Goal: Information Seeking & Learning: Learn about a topic

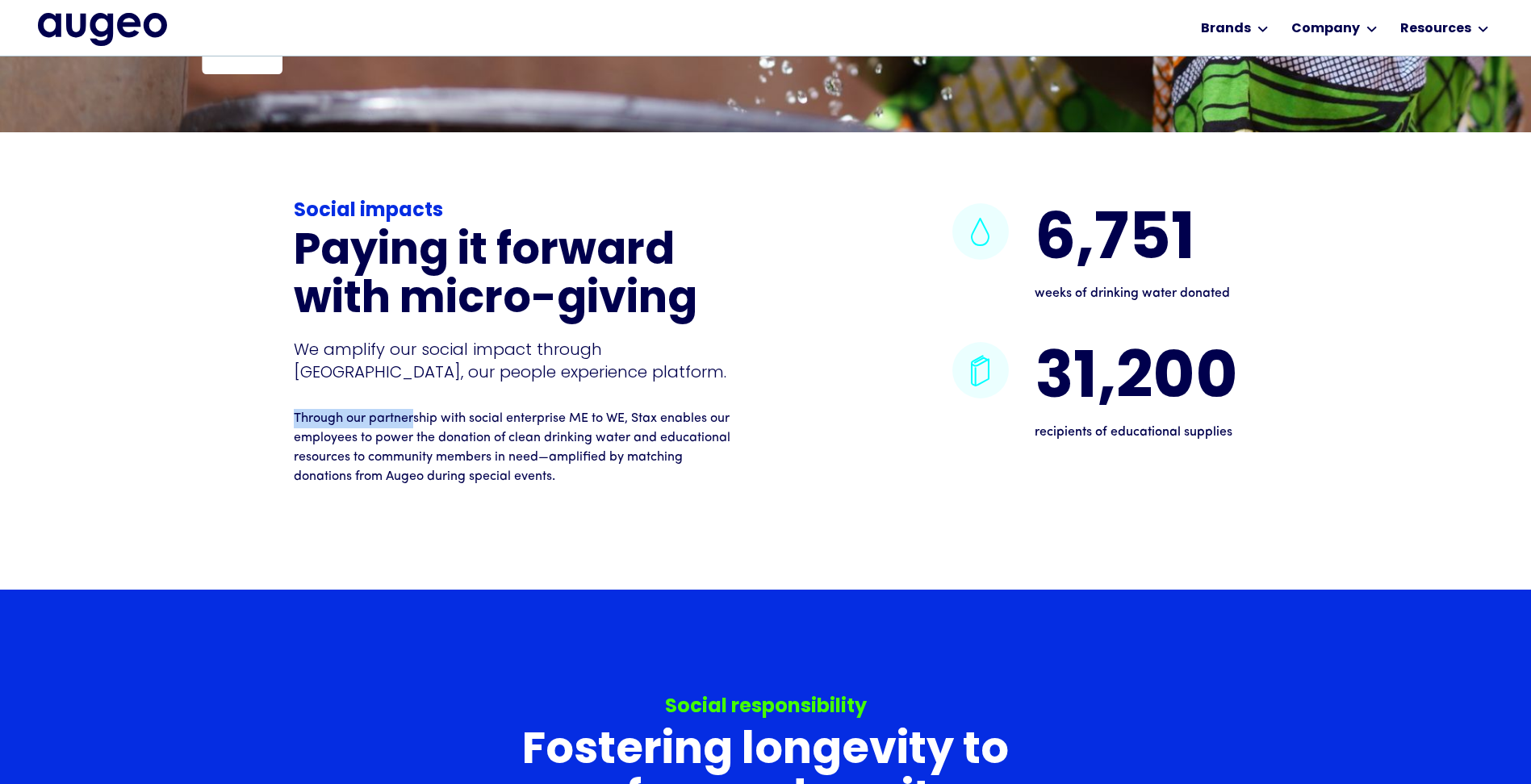
scroll to position [3902, 0]
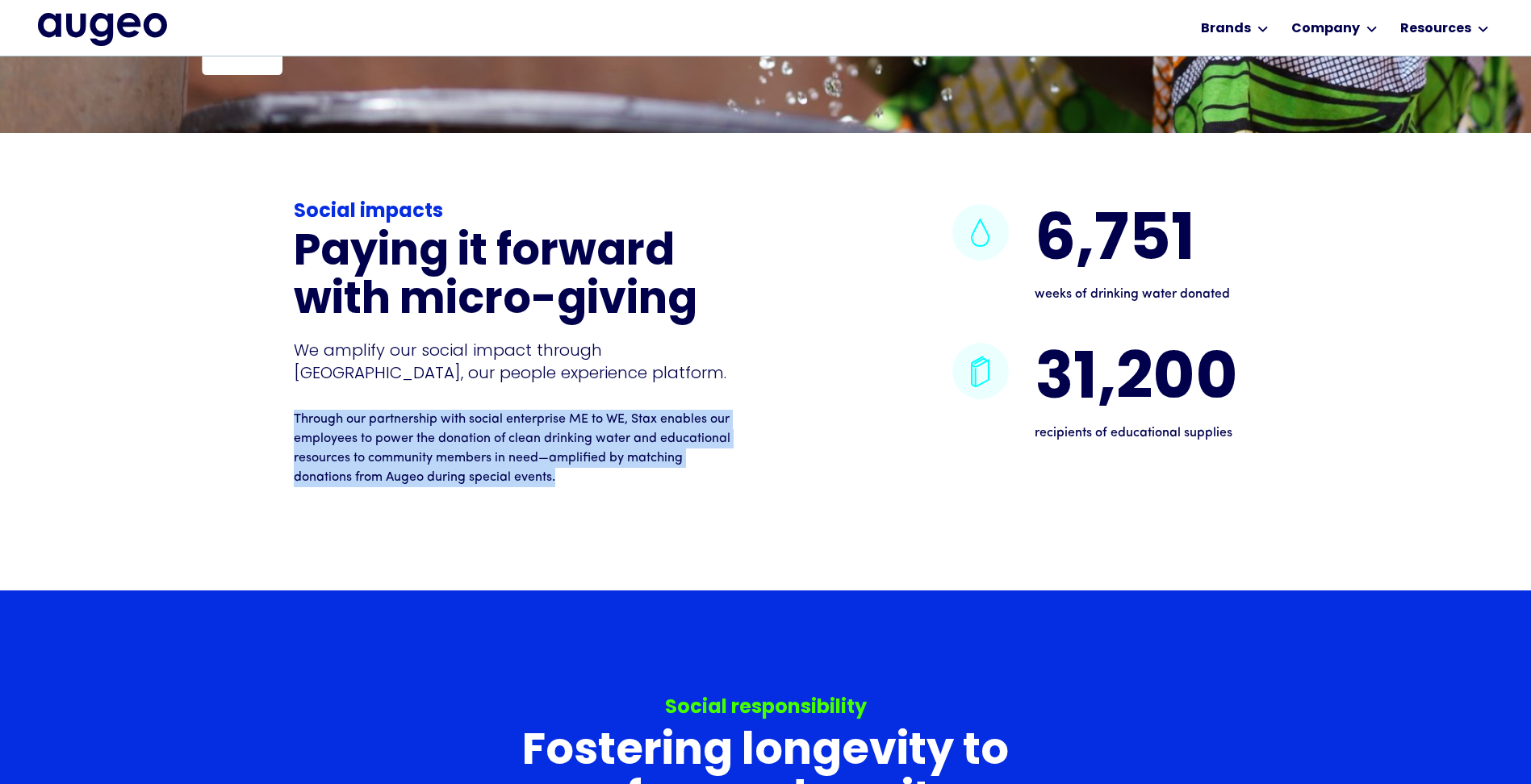
drag, startPoint x: 295, startPoint y: 417, endPoint x: 563, endPoint y: 475, distance: 274.2
click at [563, 475] on p "Through our partnership with social enterprise ME to WE, Stax enables our emplo…" at bounding box center [514, 448] width 440 height 78
copy p "Through our partnership with social enterprise ME to WE, Stax enables our emplo…"
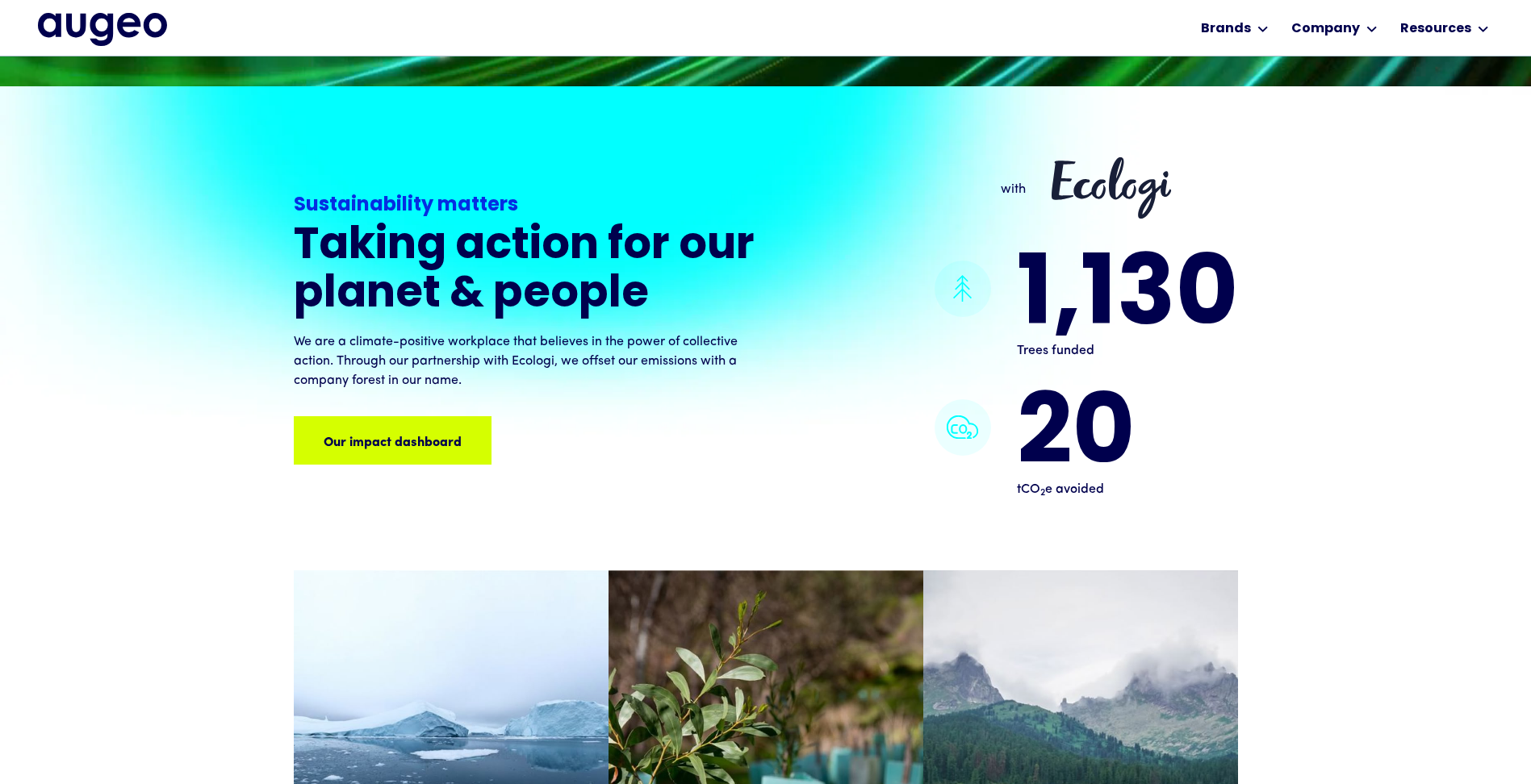
scroll to position [1382, 0]
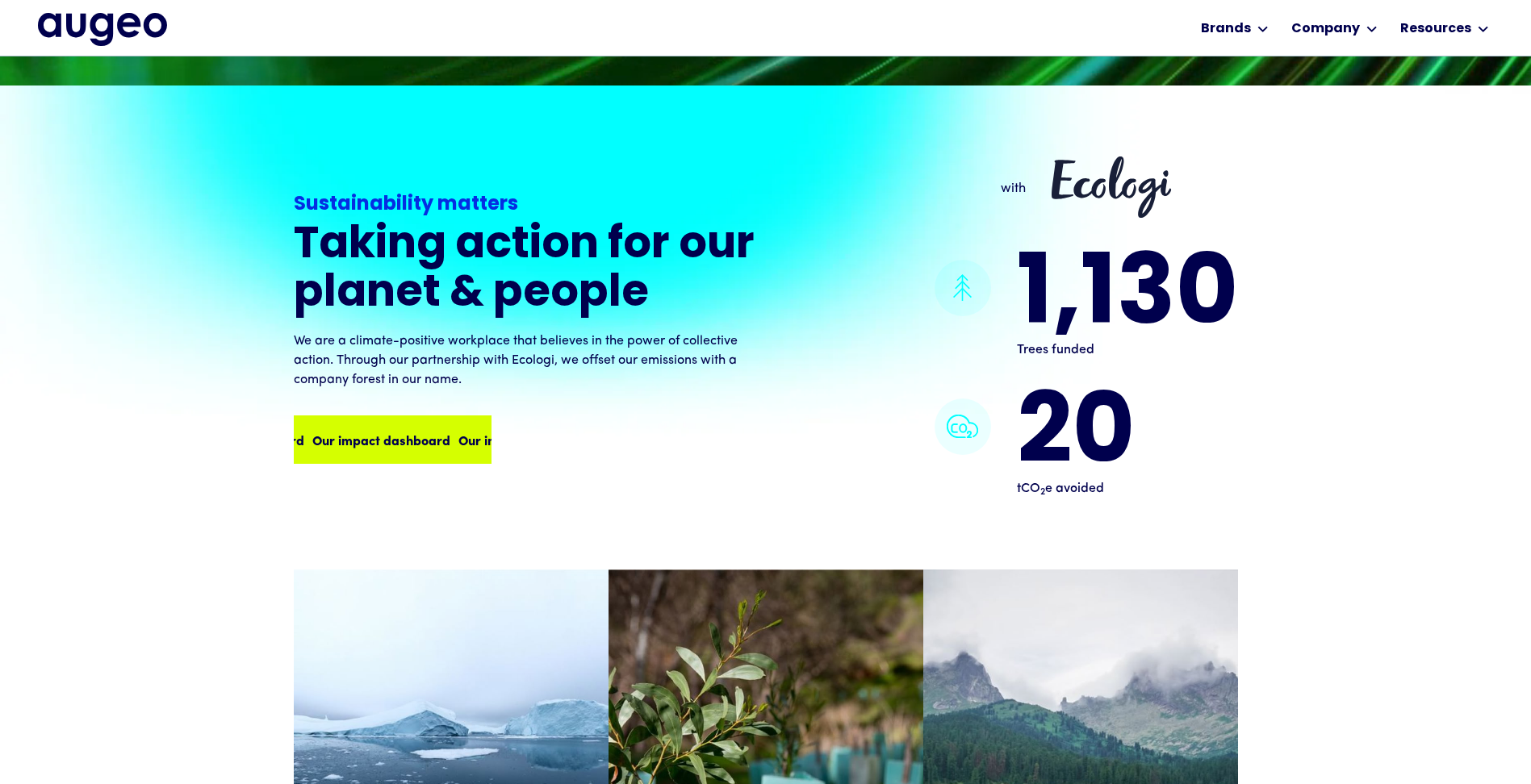
click at [453, 437] on div "Our impact dashboard" at bounding box center [522, 438] width 138 height 19
